Goal: Book appointment/travel/reservation

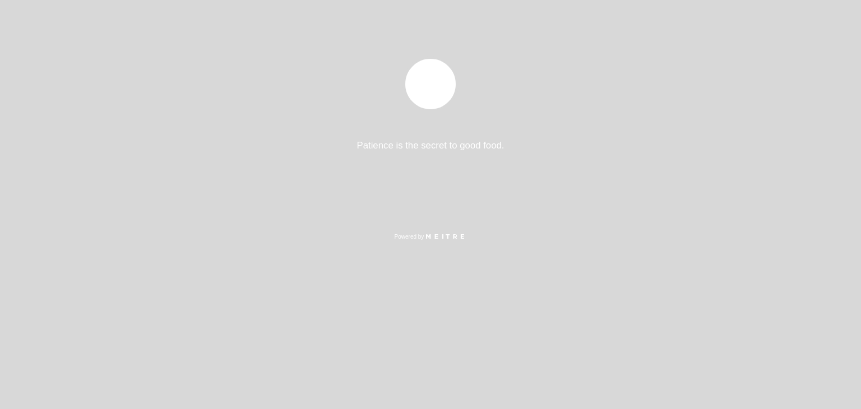
select select "es"
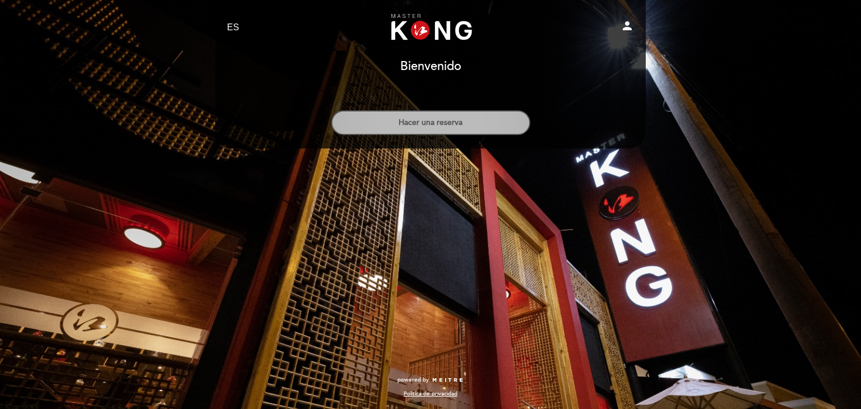
click at [482, 119] on button "Hacer una reserva" at bounding box center [430, 122] width 199 height 25
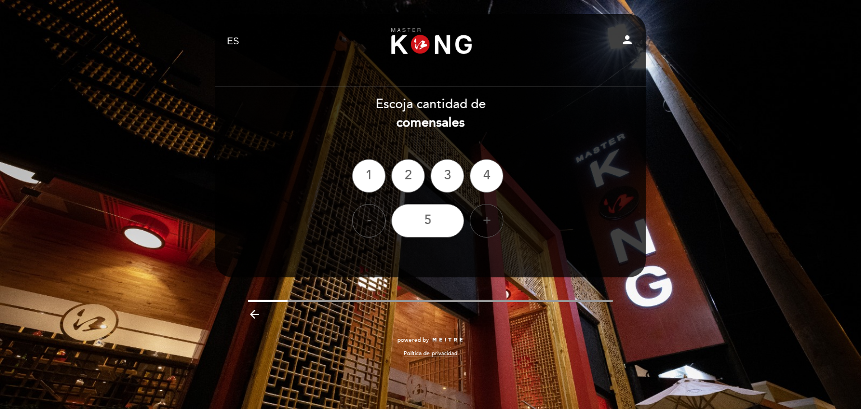
click at [481, 219] on div "+" at bounding box center [487, 221] width 34 height 34
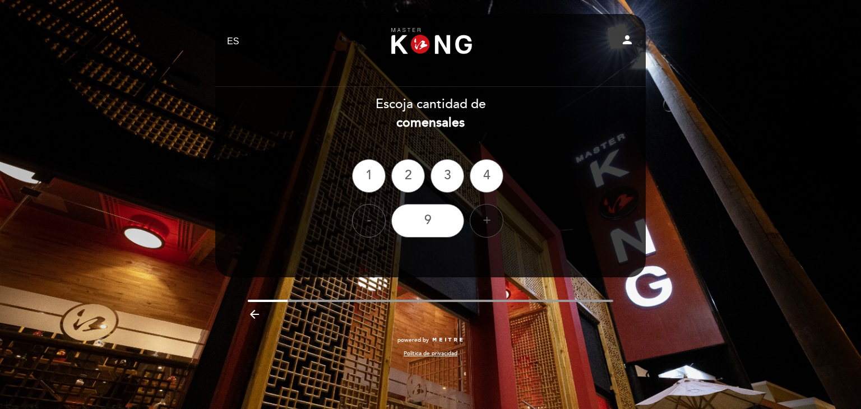
click at [481, 219] on div "+" at bounding box center [487, 221] width 34 height 34
